Goal: Task Accomplishment & Management: Manage account settings

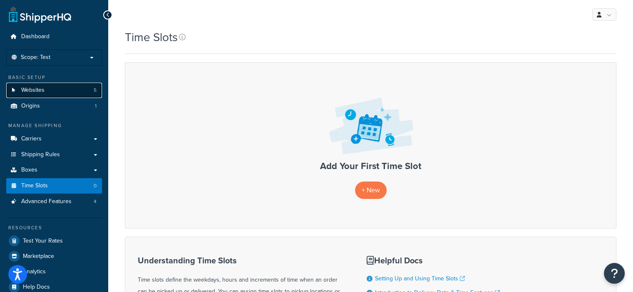
click at [45, 91] on link "Websites 5" at bounding box center [54, 90] width 96 height 15
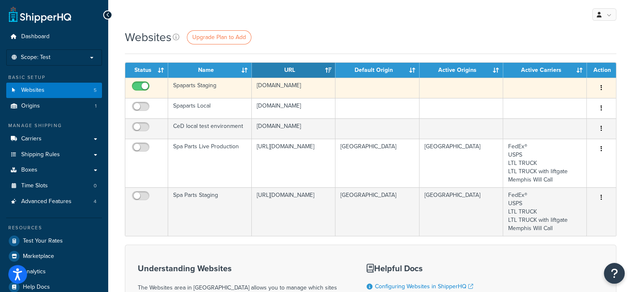
click at [136, 86] on input "checkbox" at bounding box center [141, 88] width 23 height 10
checkbox input "false"
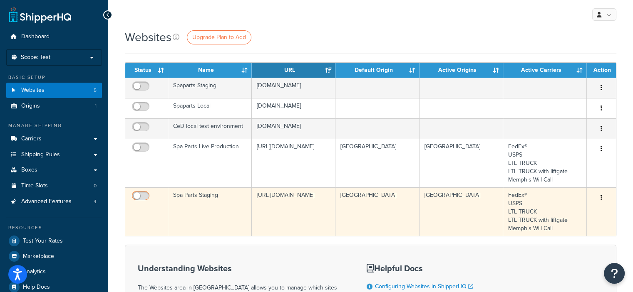
click at [142, 195] on input "checkbox" at bounding box center [141, 198] width 23 height 10
checkbox input "true"
click at [601, 196] on icon "button" at bounding box center [601, 198] width 2 height 6
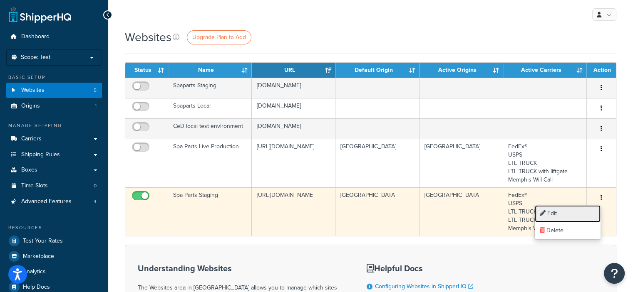
click at [554, 209] on link "Edit" at bounding box center [567, 213] width 66 height 17
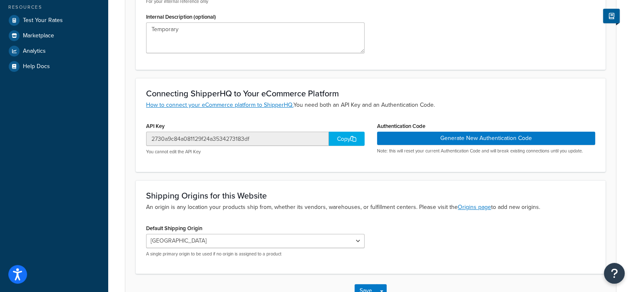
scroll to position [220, 0]
click at [341, 139] on div "Copy" at bounding box center [347, 139] width 36 height 14
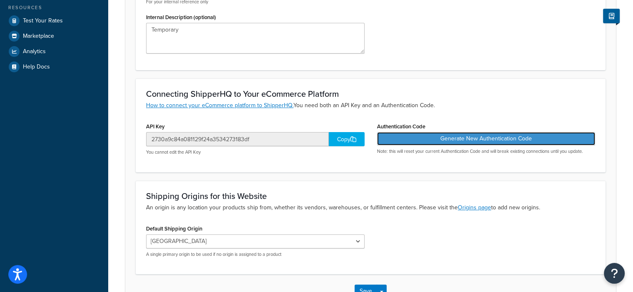
click at [463, 139] on button "Generate New Authentication Code" at bounding box center [486, 138] width 218 height 13
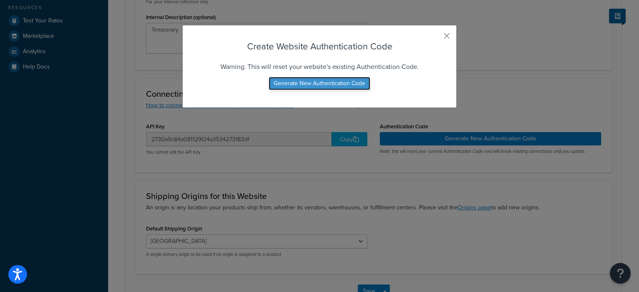
click at [327, 82] on button "Generate New Authentication Code" at bounding box center [319, 83] width 101 height 13
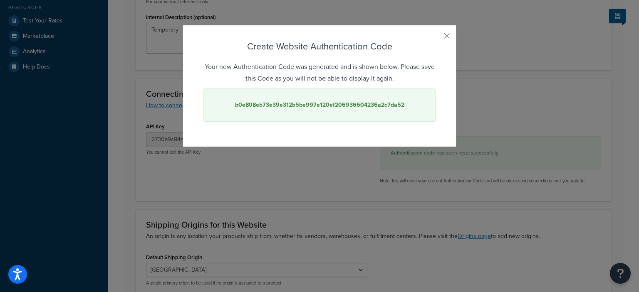
click at [403, 105] on div "b0e808eb73e39e312b5be997e120ef206936604236a2c7da52" at bounding box center [319, 105] width 232 height 33
drag, startPoint x: 402, startPoint y: 105, endPoint x: 213, endPoint y: 99, distance: 188.5
click at [213, 99] on div "b0e808eb73e39e312b5be997e120ef206936604236a2c7da52" at bounding box center [319, 105] width 232 height 33
copy strong "b0e808eb73e39e312b5be997e120ef206936604236a2c7da52"
click at [435, 38] on button "button" at bounding box center [434, 39] width 2 height 2
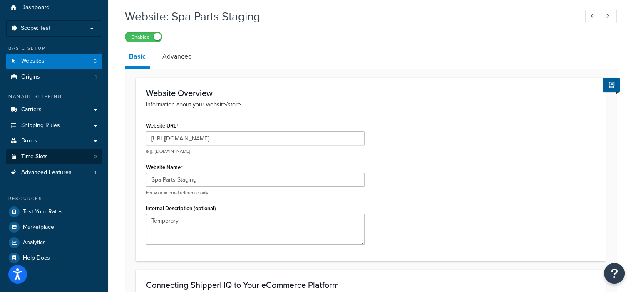
scroll to position [30, 0]
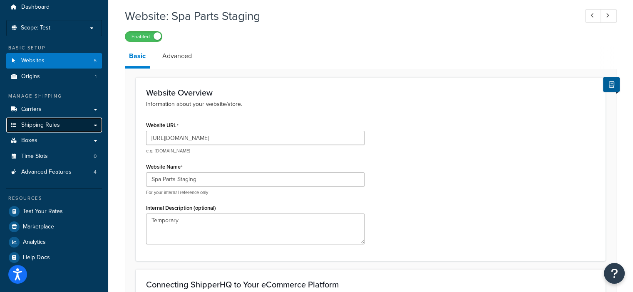
click at [57, 123] on span "Shipping Rules" at bounding box center [40, 125] width 39 height 7
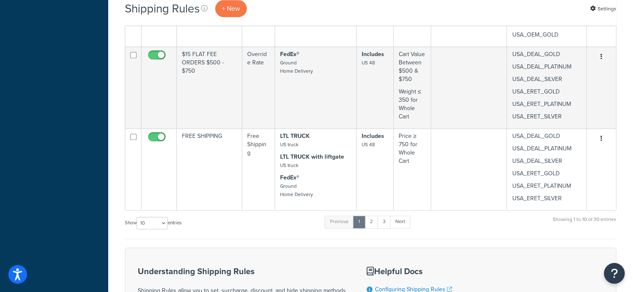
scroll to position [876, 0]
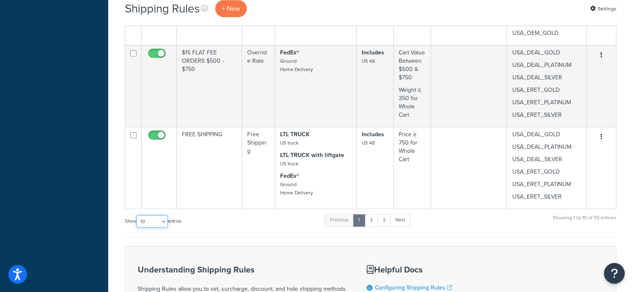
click at [166, 221] on select "10 15 25 50 100 1000" at bounding box center [151, 221] width 31 height 12
click at [137, 215] on select "10 15 25 50 100 1000" at bounding box center [151, 221] width 31 height 12
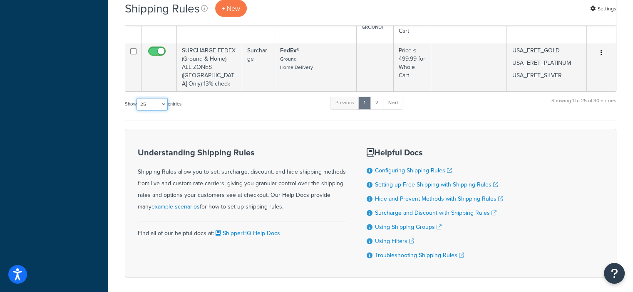
scroll to position [2172, 0]
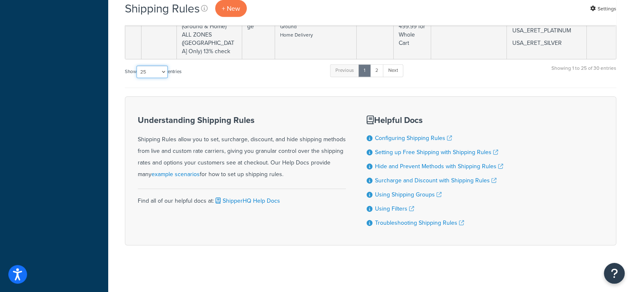
click at [165, 72] on select "10 15 25 50 100 1000" at bounding box center [151, 72] width 31 height 12
select select "50"
click at [137, 66] on select "10 15 25 50 100 1000" at bounding box center [151, 72] width 31 height 12
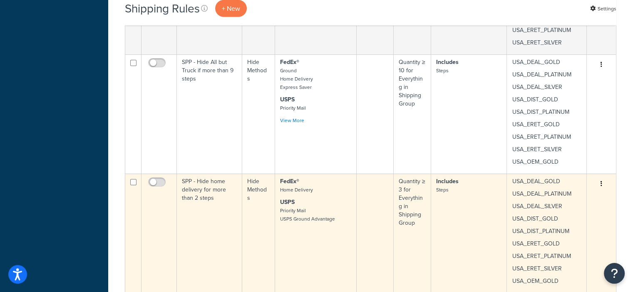
scroll to position [2341, 0]
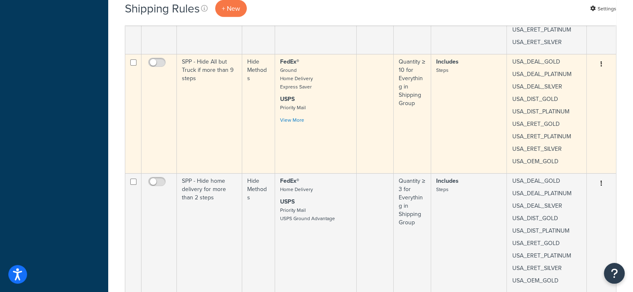
click at [602, 61] on button "button" at bounding box center [601, 64] width 12 height 13
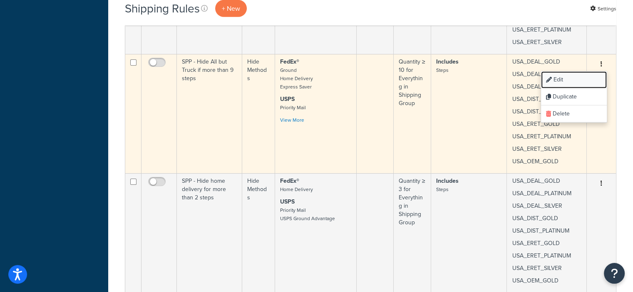
click at [570, 76] on link "Edit" at bounding box center [574, 80] width 66 height 17
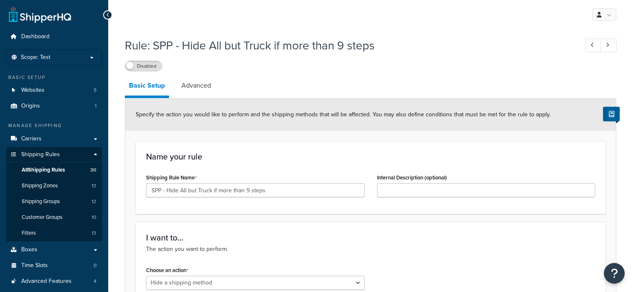
select select "HIDE"
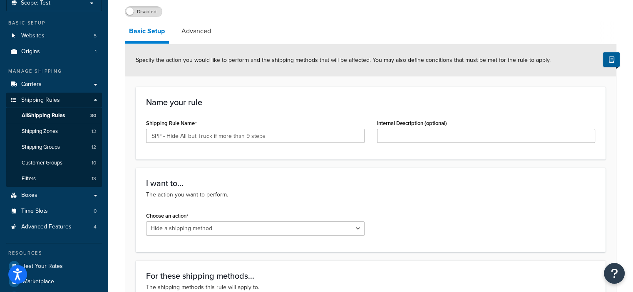
scroll to position [59, 0]
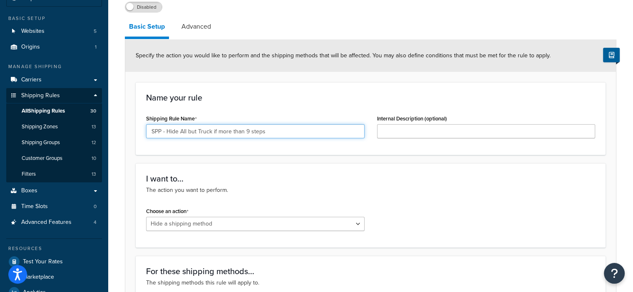
click at [247, 133] on input "SPP - Hide All but Truck if more than 9 steps" at bounding box center [255, 131] width 218 height 14
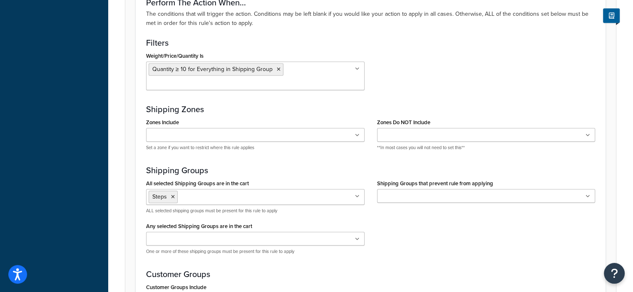
scroll to position [732, 0]
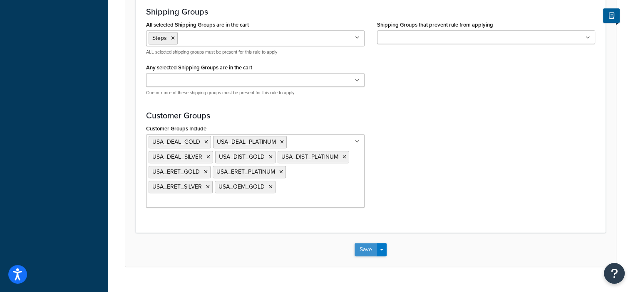
type input "SPP - Hide All but Truck if more than 10 steps"
click at [364, 243] on button "Save" at bounding box center [365, 249] width 22 height 13
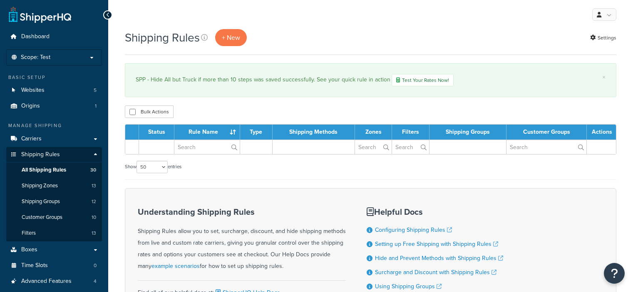
select select "50"
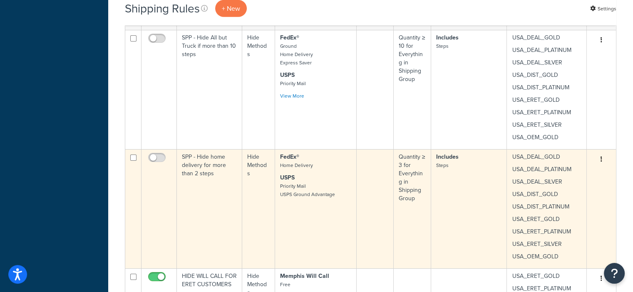
scroll to position [2407, 0]
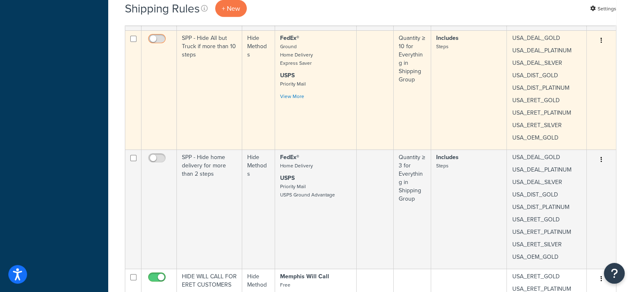
click at [159, 36] on input "checkbox" at bounding box center [157, 41] width 23 height 10
checkbox input "true"
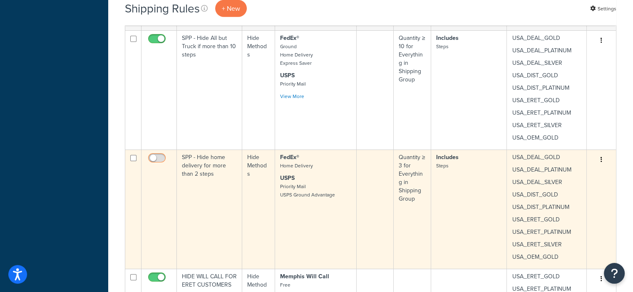
click at [158, 155] on input "checkbox" at bounding box center [157, 160] width 23 height 10
checkbox input "true"
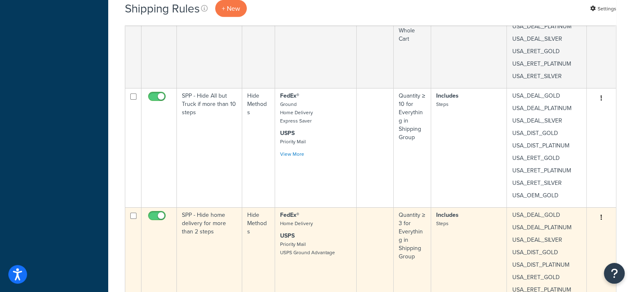
scroll to position [2348, 0]
